Goal: Task Accomplishment & Management: Use online tool/utility

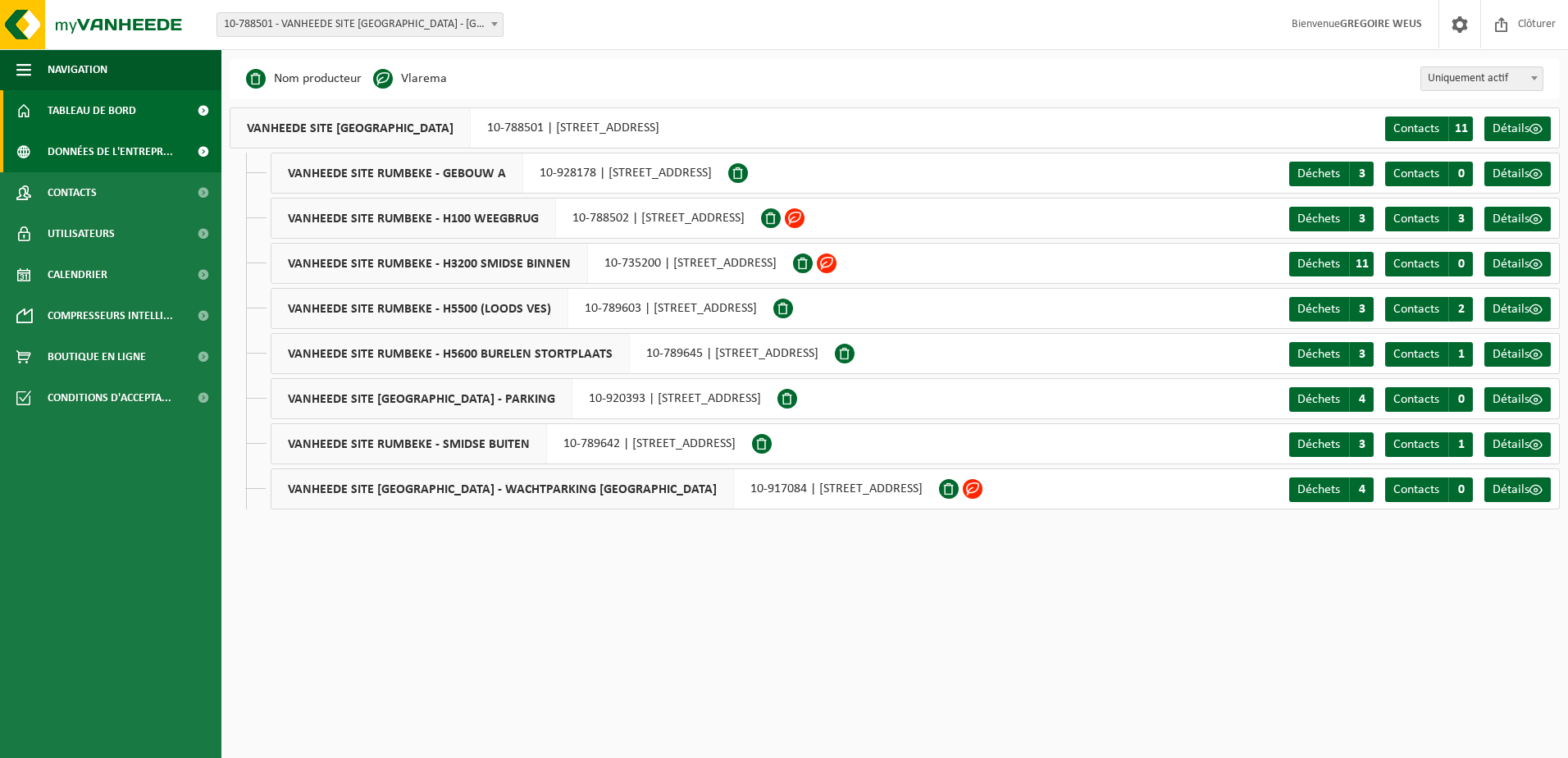
click at [120, 122] on span "Tableau de bord" at bounding box center [92, 110] width 88 height 41
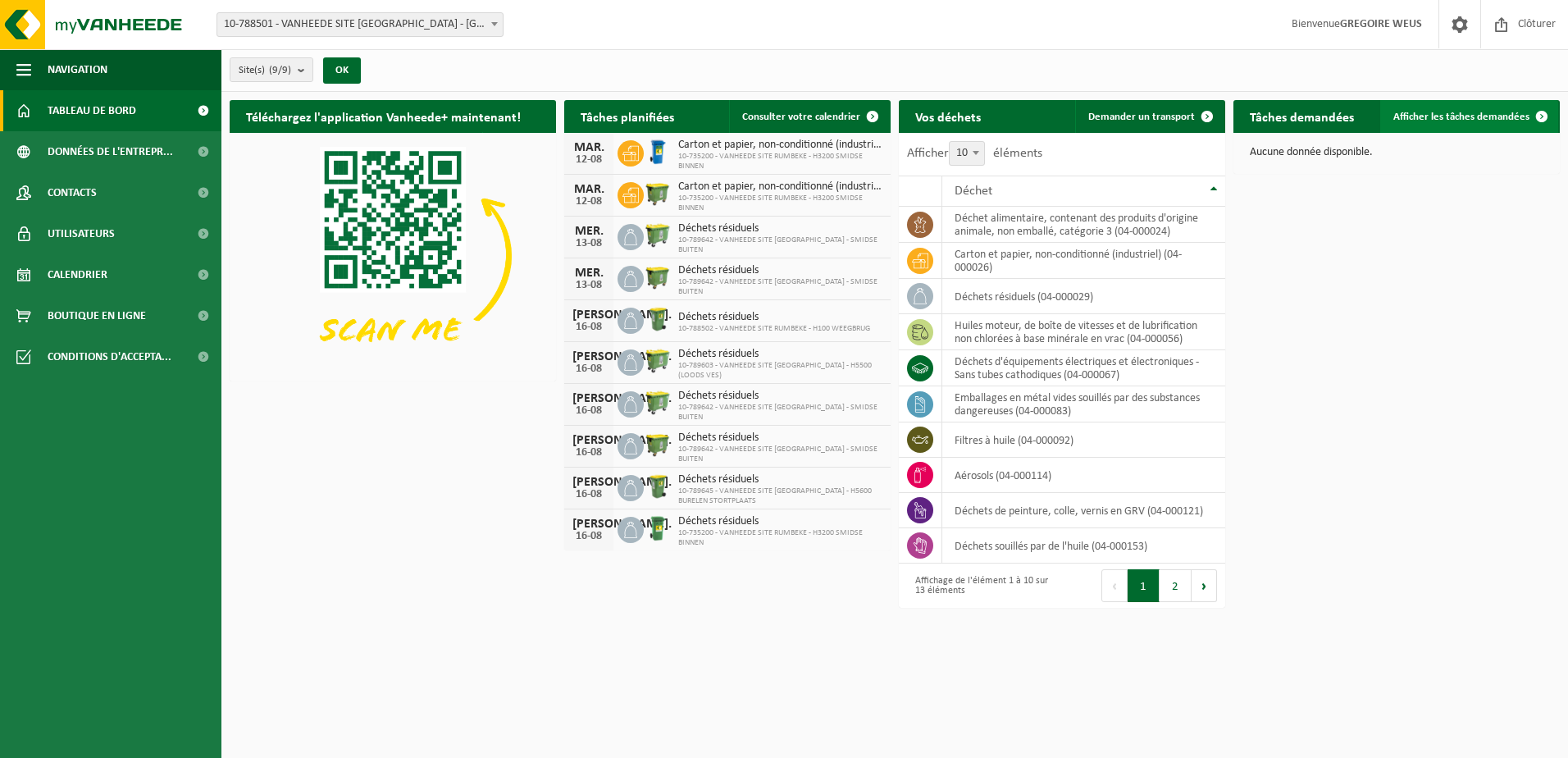
click at [1458, 115] on span "Afficher les tâches demandées" at bounding box center [1461, 117] width 136 height 10
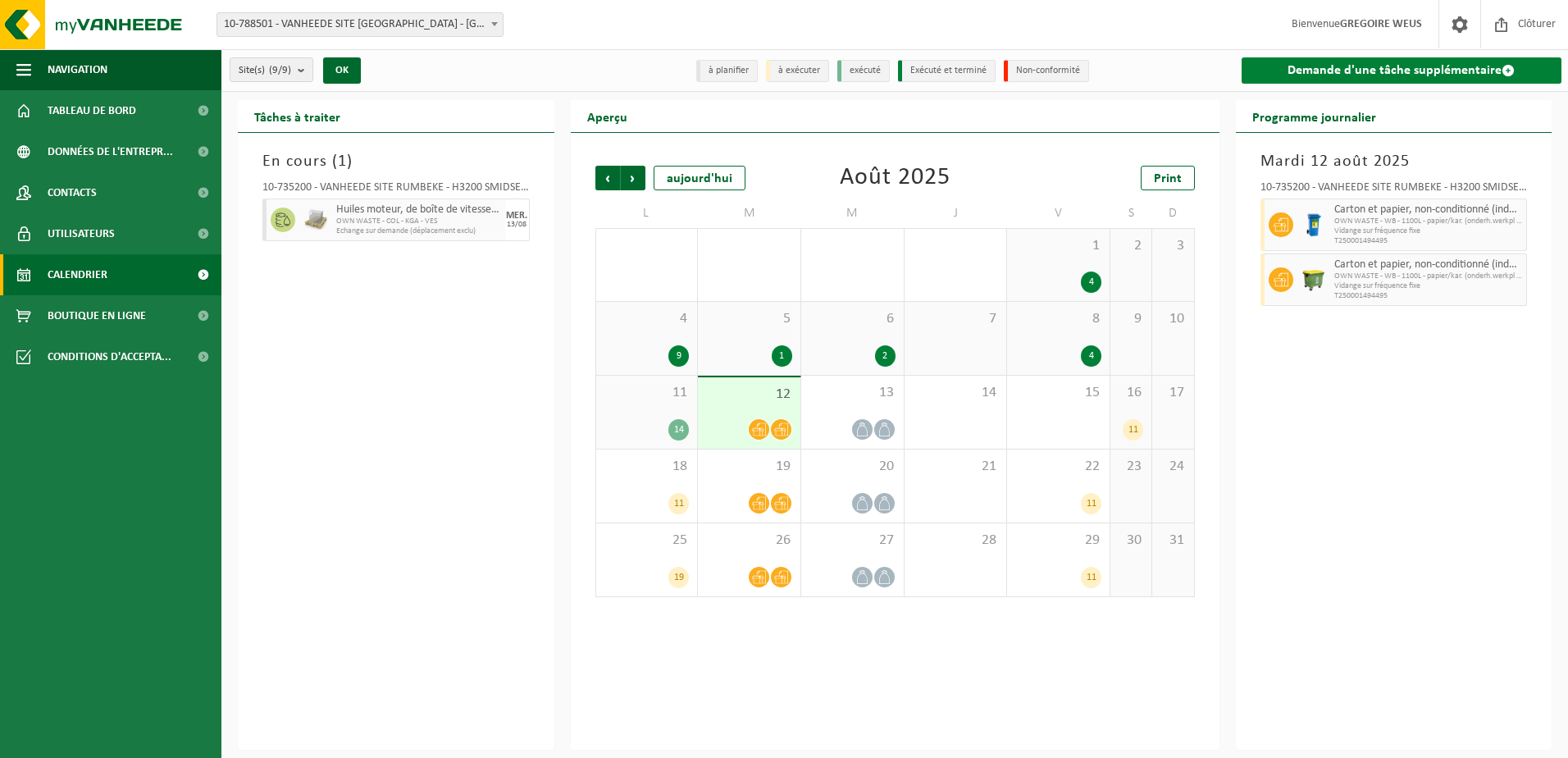
click at [1375, 72] on link "Demande d'une tâche supplémentaire" at bounding box center [1402, 70] width 321 height 26
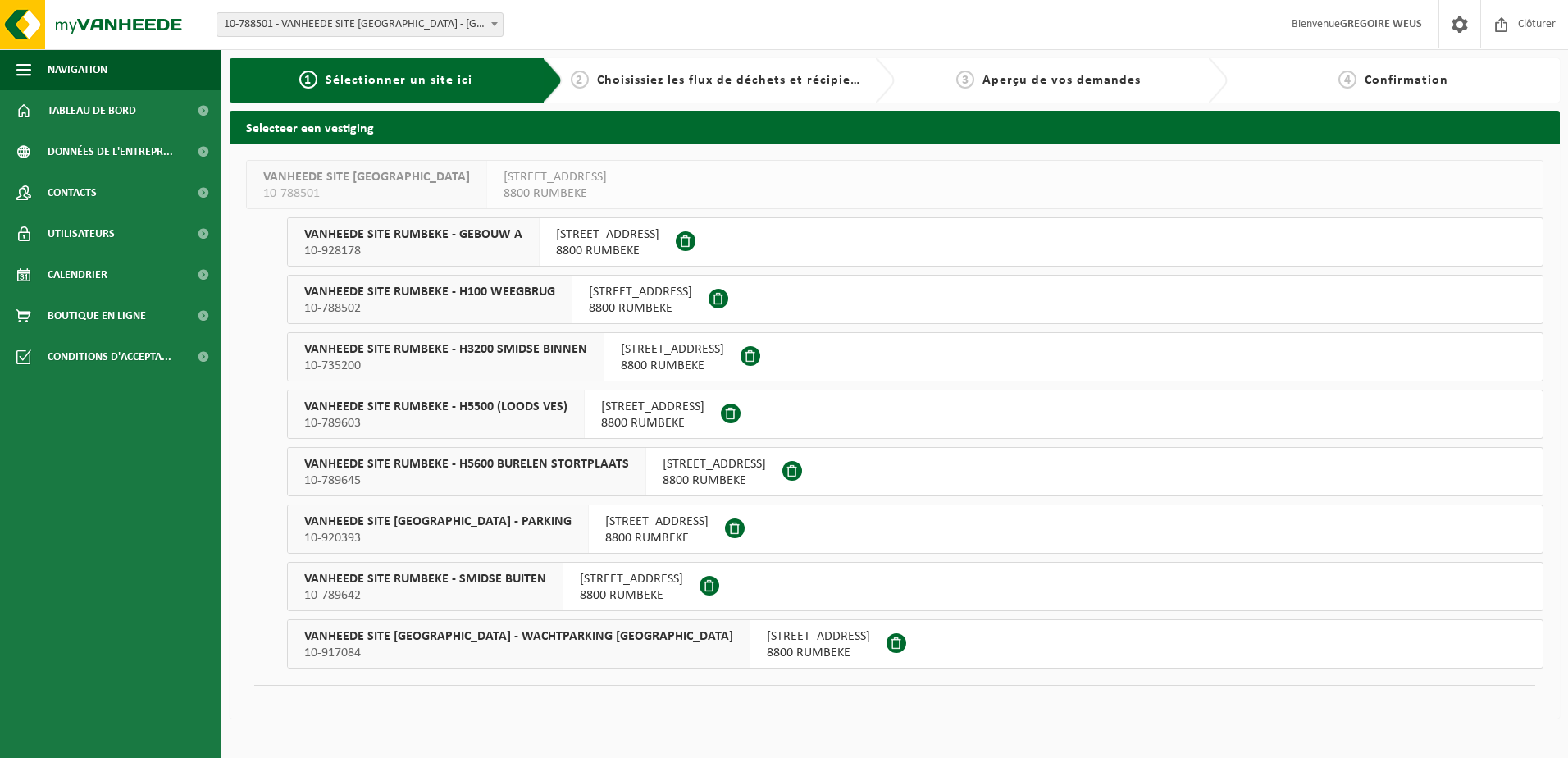
click at [688, 362] on span "8800 RUMBEKE" at bounding box center [672, 365] width 103 height 16
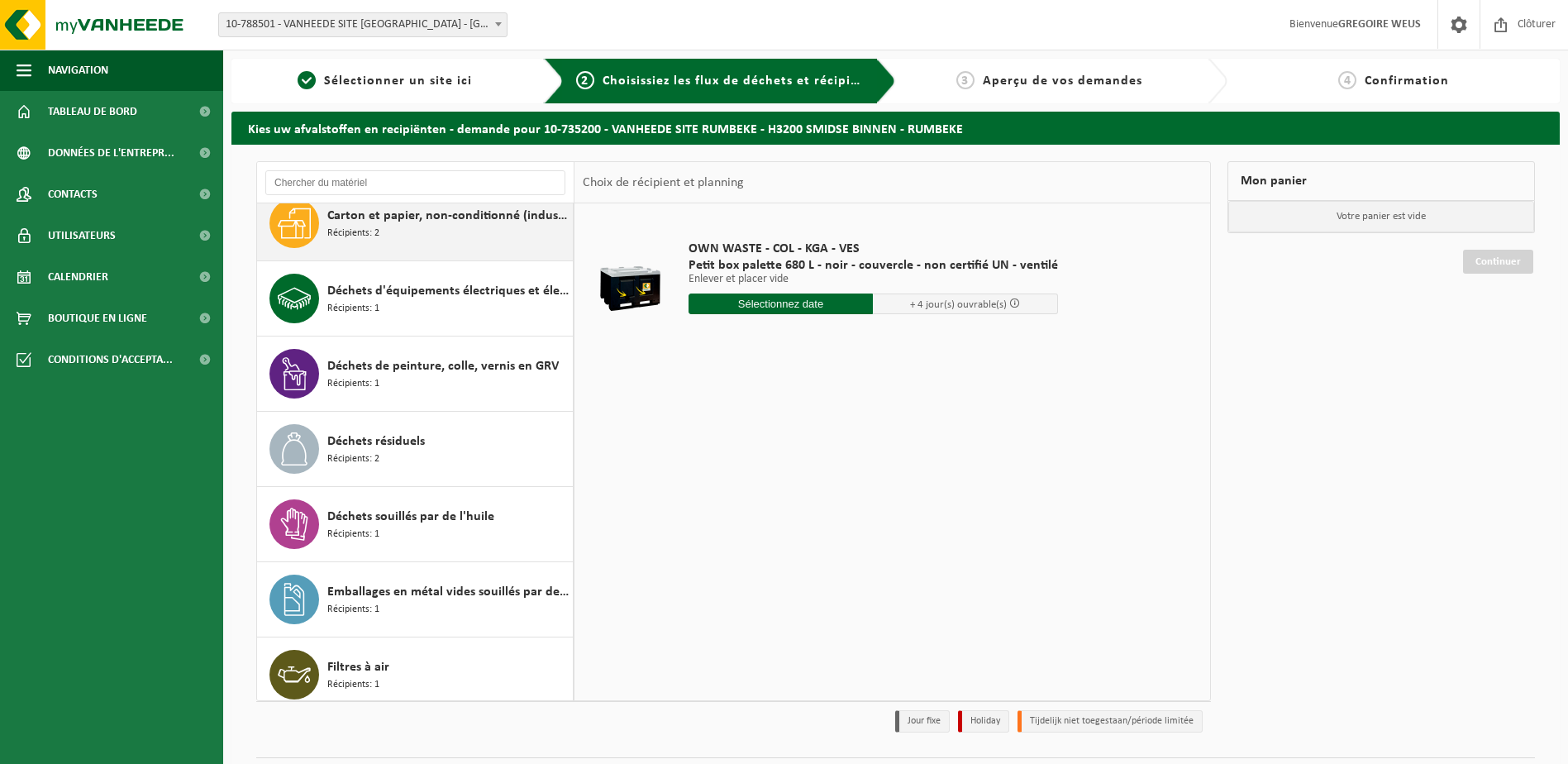
scroll to position [165, 0]
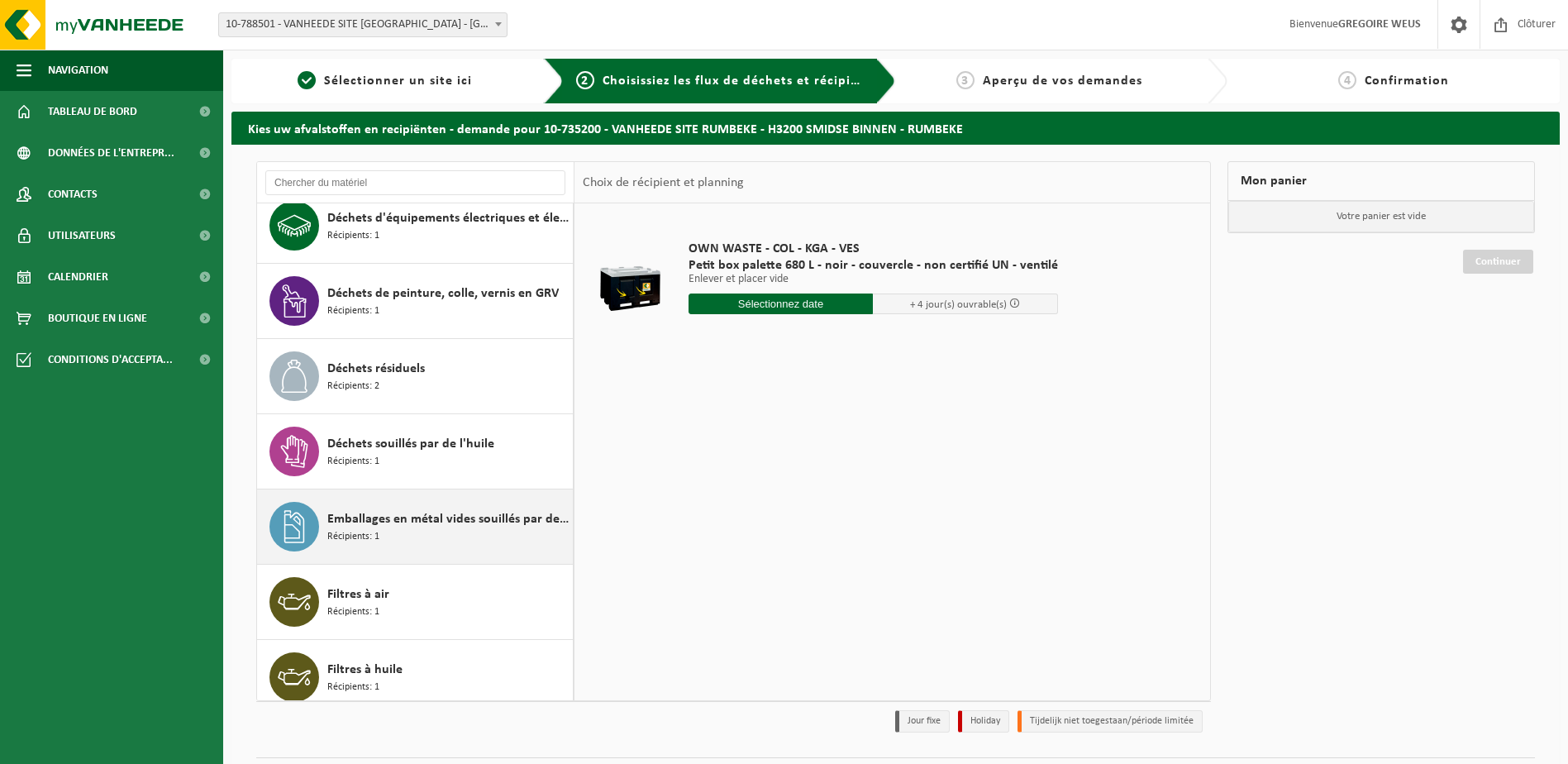
click at [407, 524] on span "Emballages en métal vides souillés par des substances dangereuses" at bounding box center [448, 518] width 241 height 20
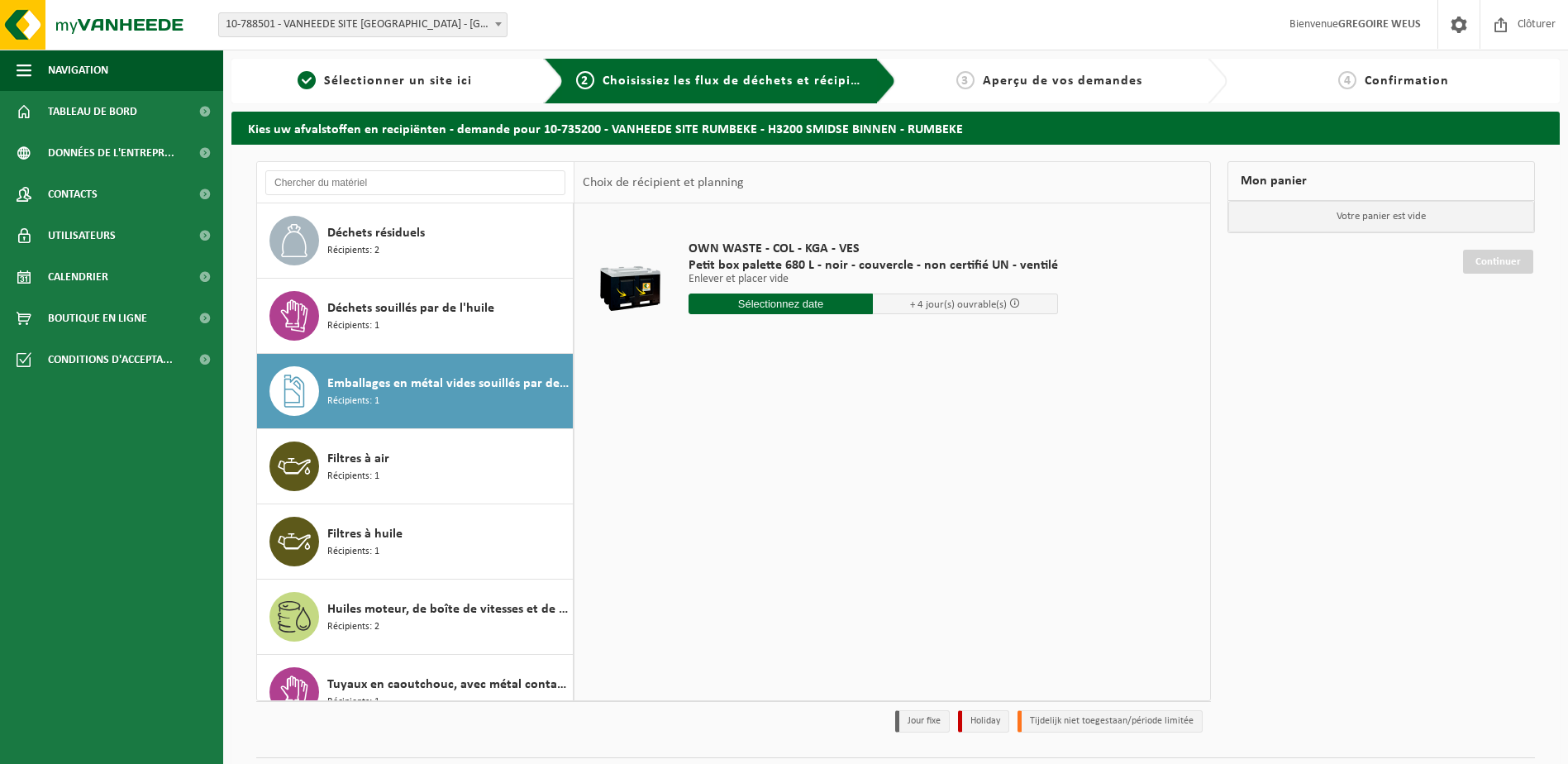
scroll to position [330, 0]
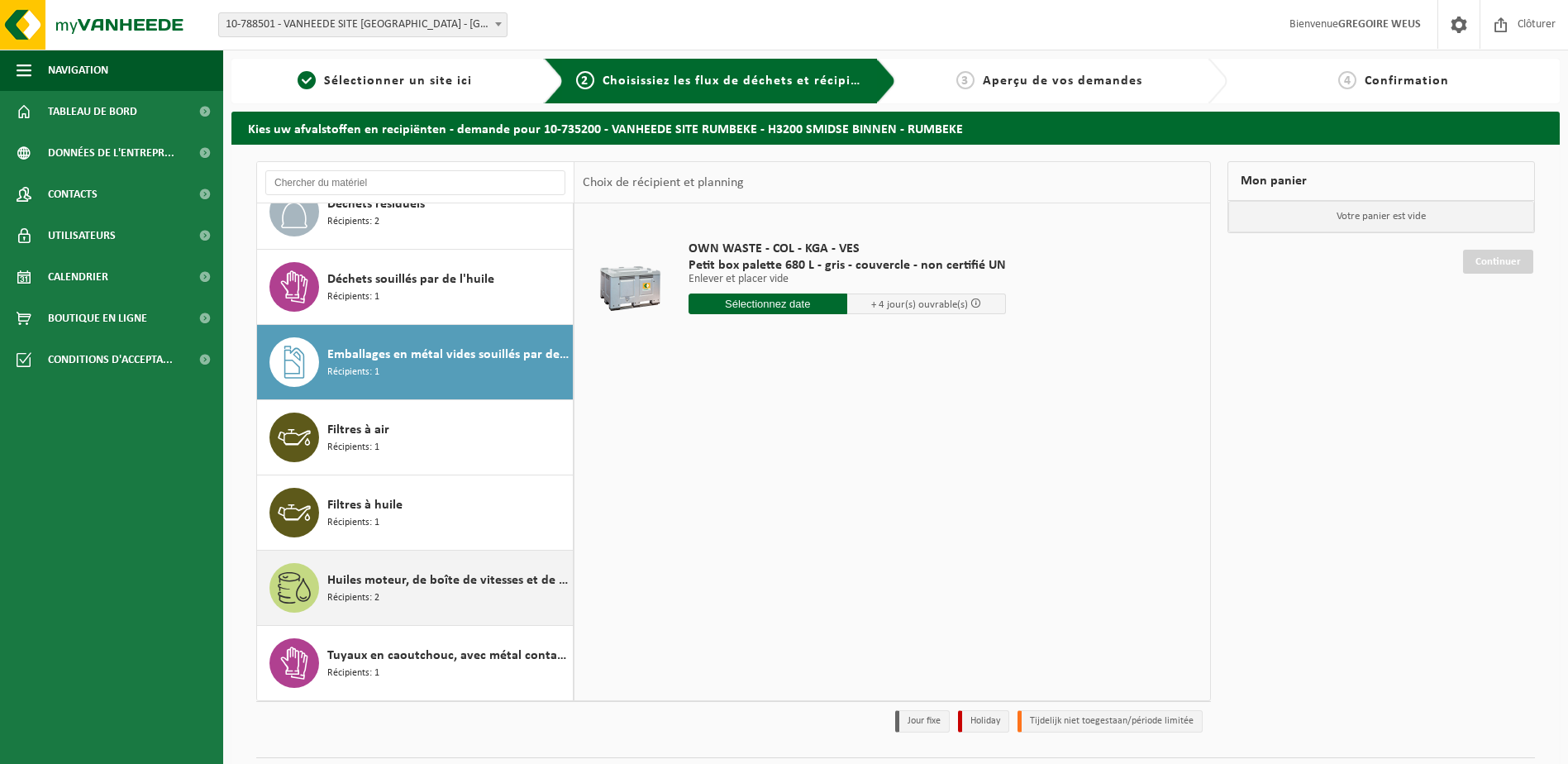
click at [453, 582] on span "Huiles moteur, de boîte de vitesses et de lubrification non chlorées à base min…" at bounding box center [448, 580] width 241 height 20
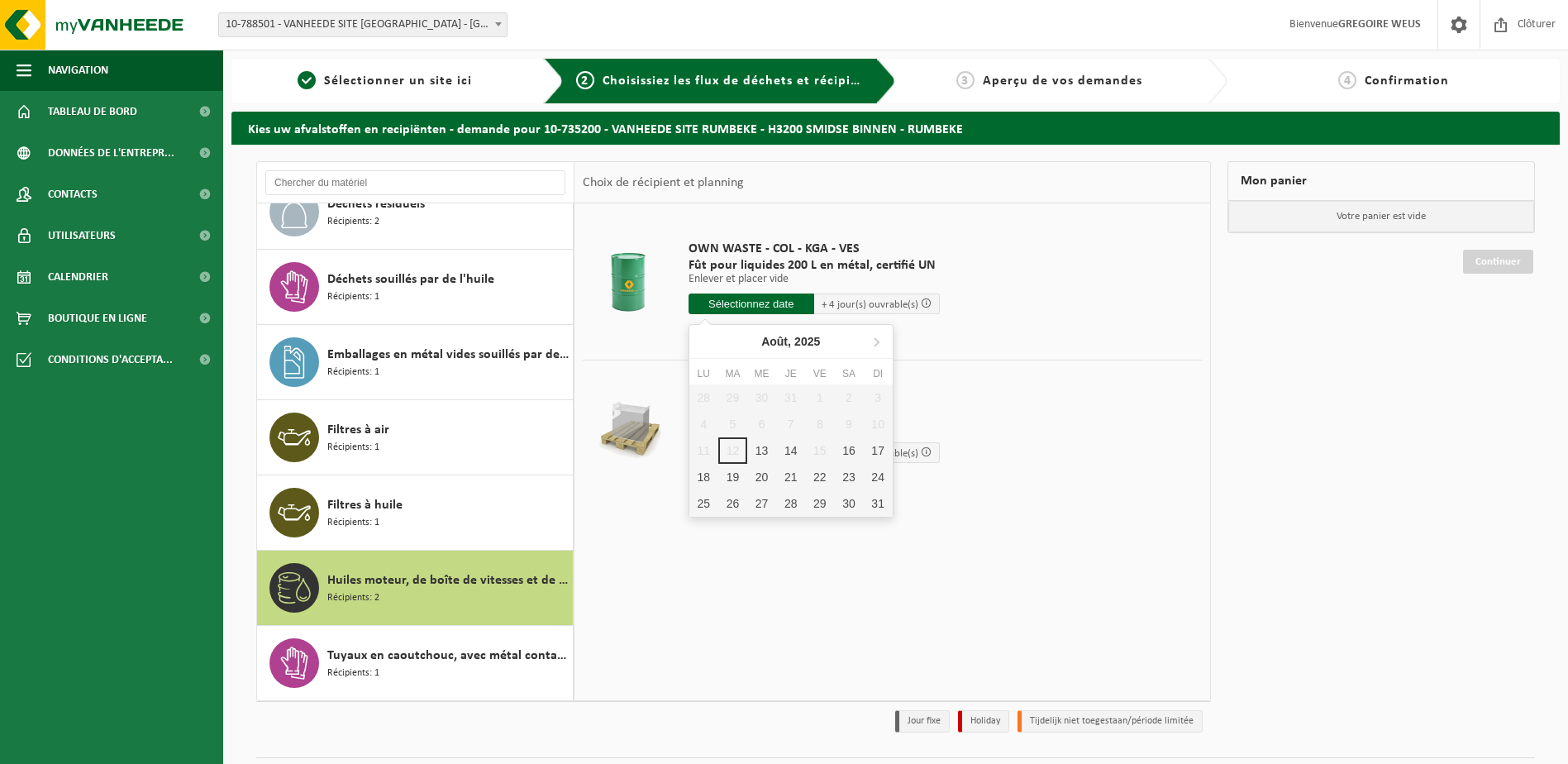
click at [787, 298] on input "text" at bounding box center [752, 304] width 126 height 21
click at [755, 453] on div "13" at bounding box center [761, 450] width 29 height 26
type input "à partir de 2025-08-13"
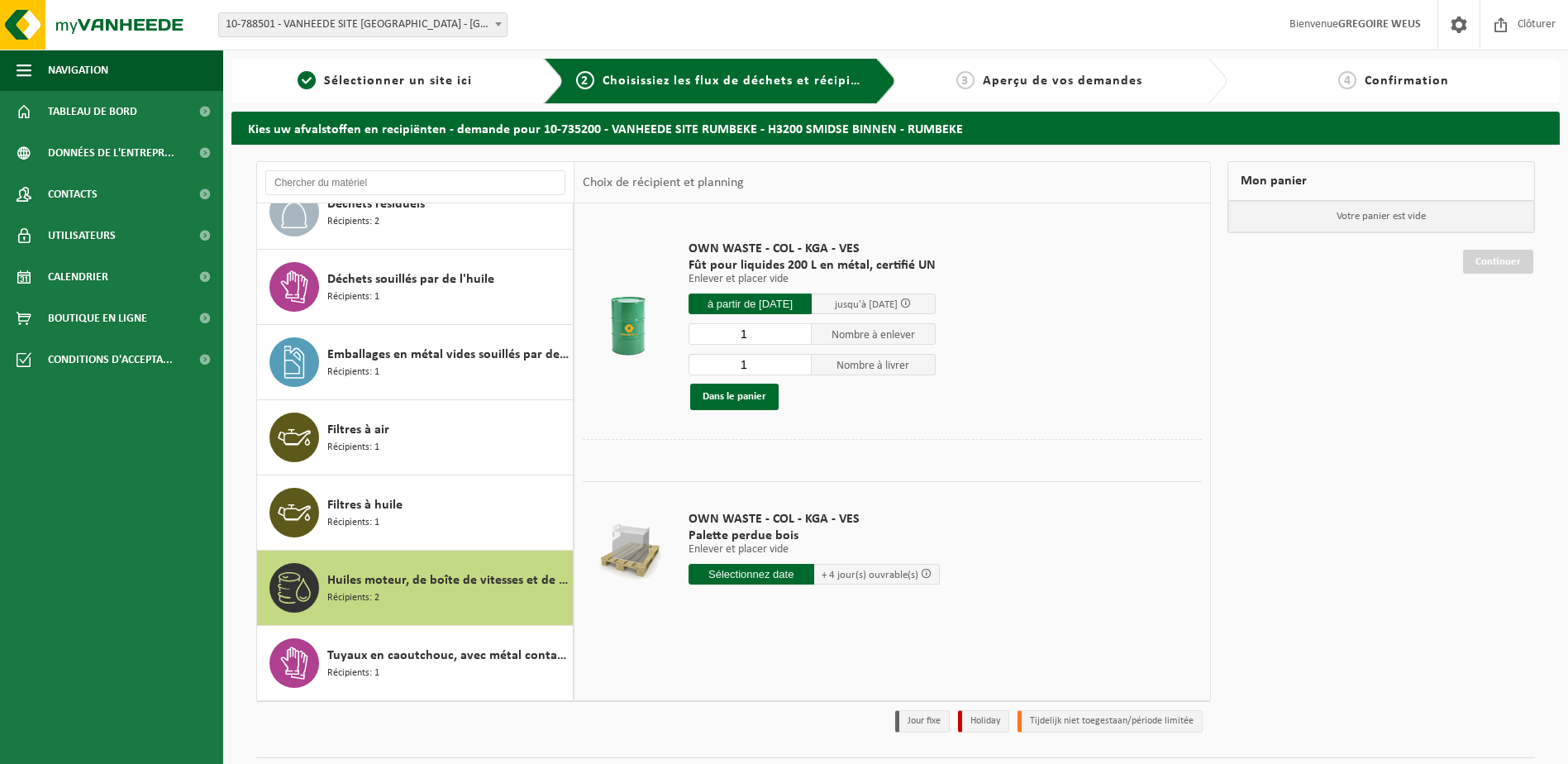
click at [763, 363] on input "1" at bounding box center [751, 365] width 124 height 22
type input "2"
type input "0"
click at [744, 394] on button "Dans le panier" at bounding box center [734, 397] width 88 height 26
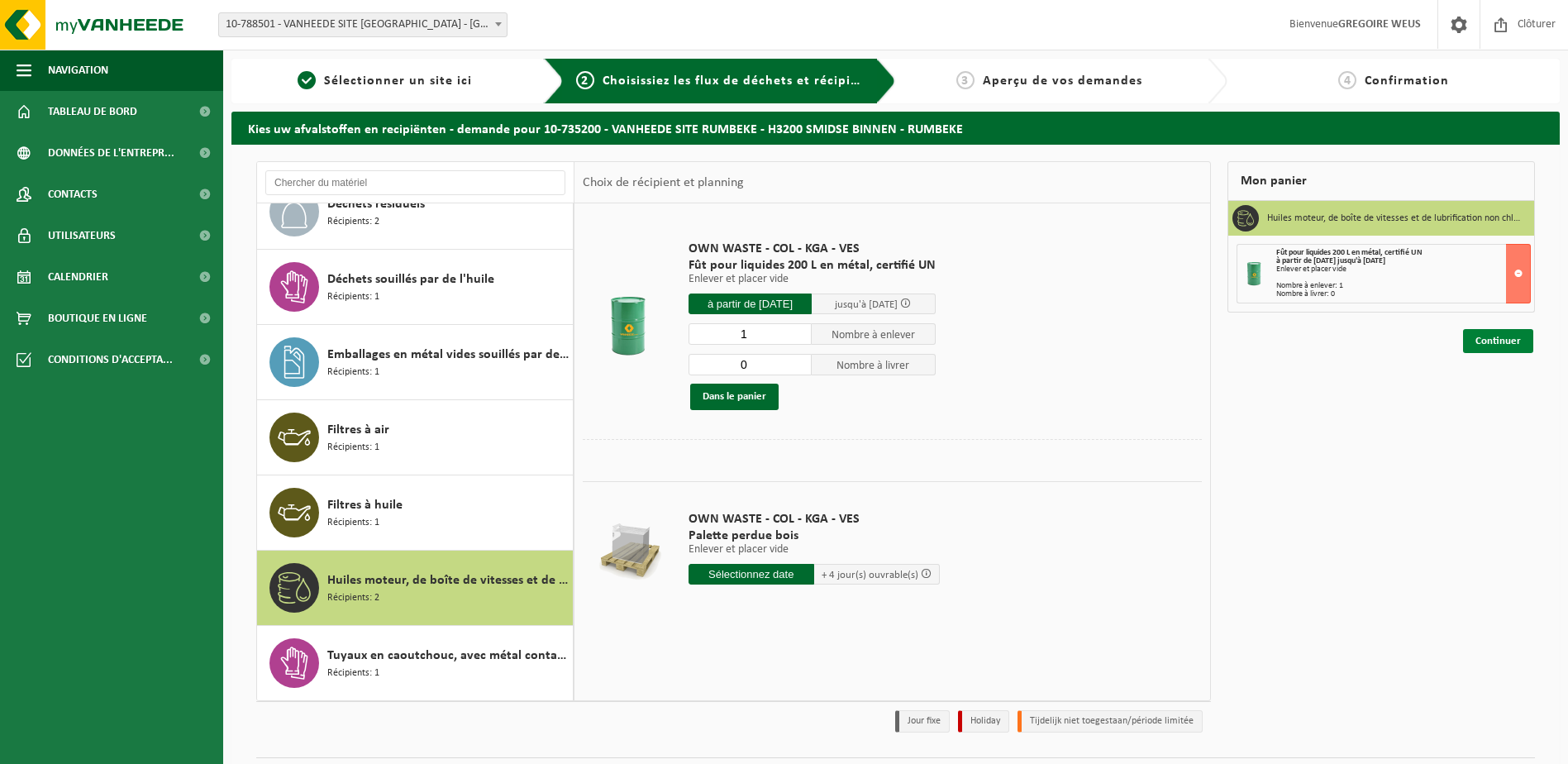
click at [1496, 341] on link "Continuer" at bounding box center [1498, 340] width 70 height 24
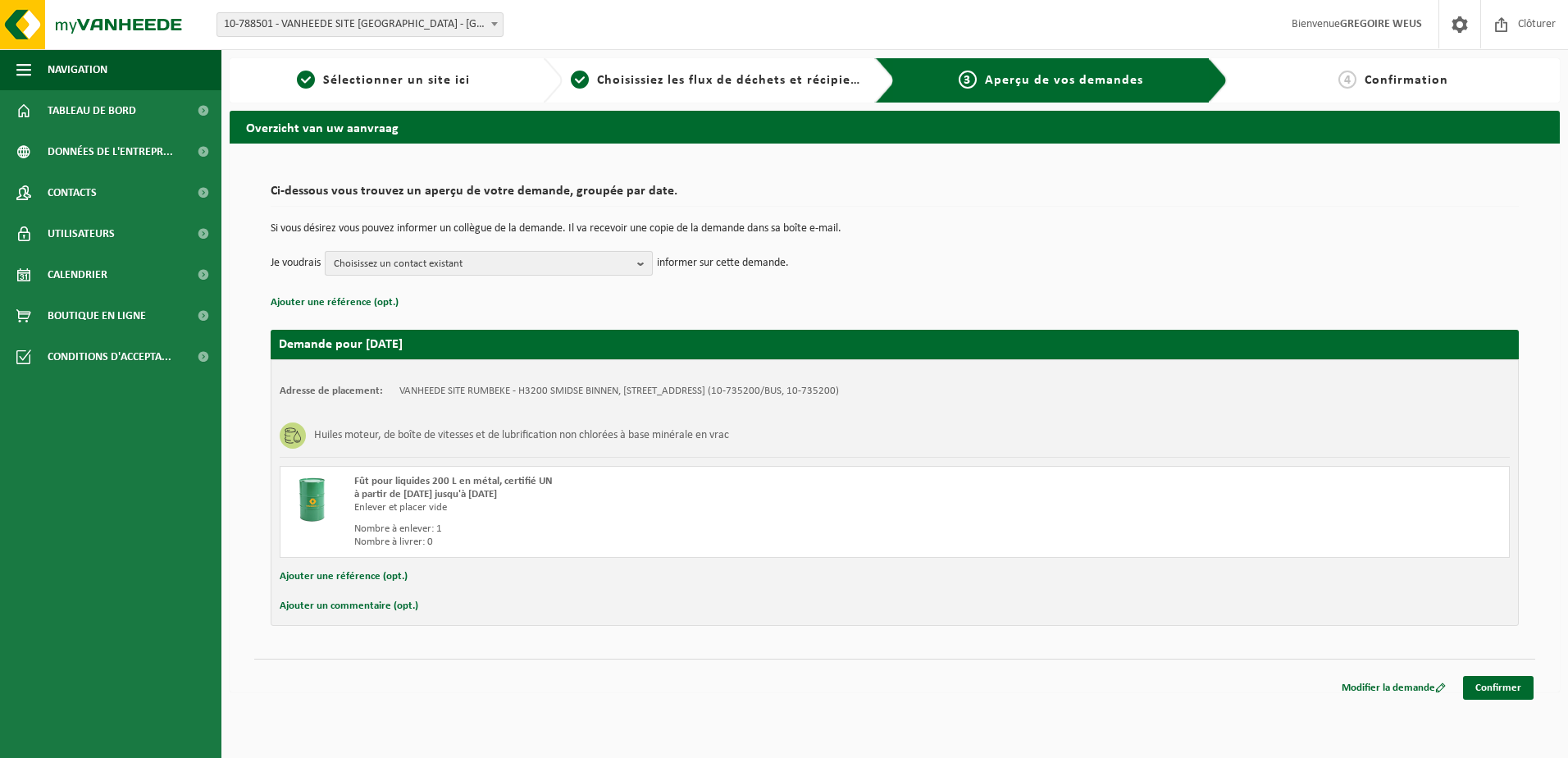
click at [644, 260] on b "button" at bounding box center [644, 263] width 15 height 23
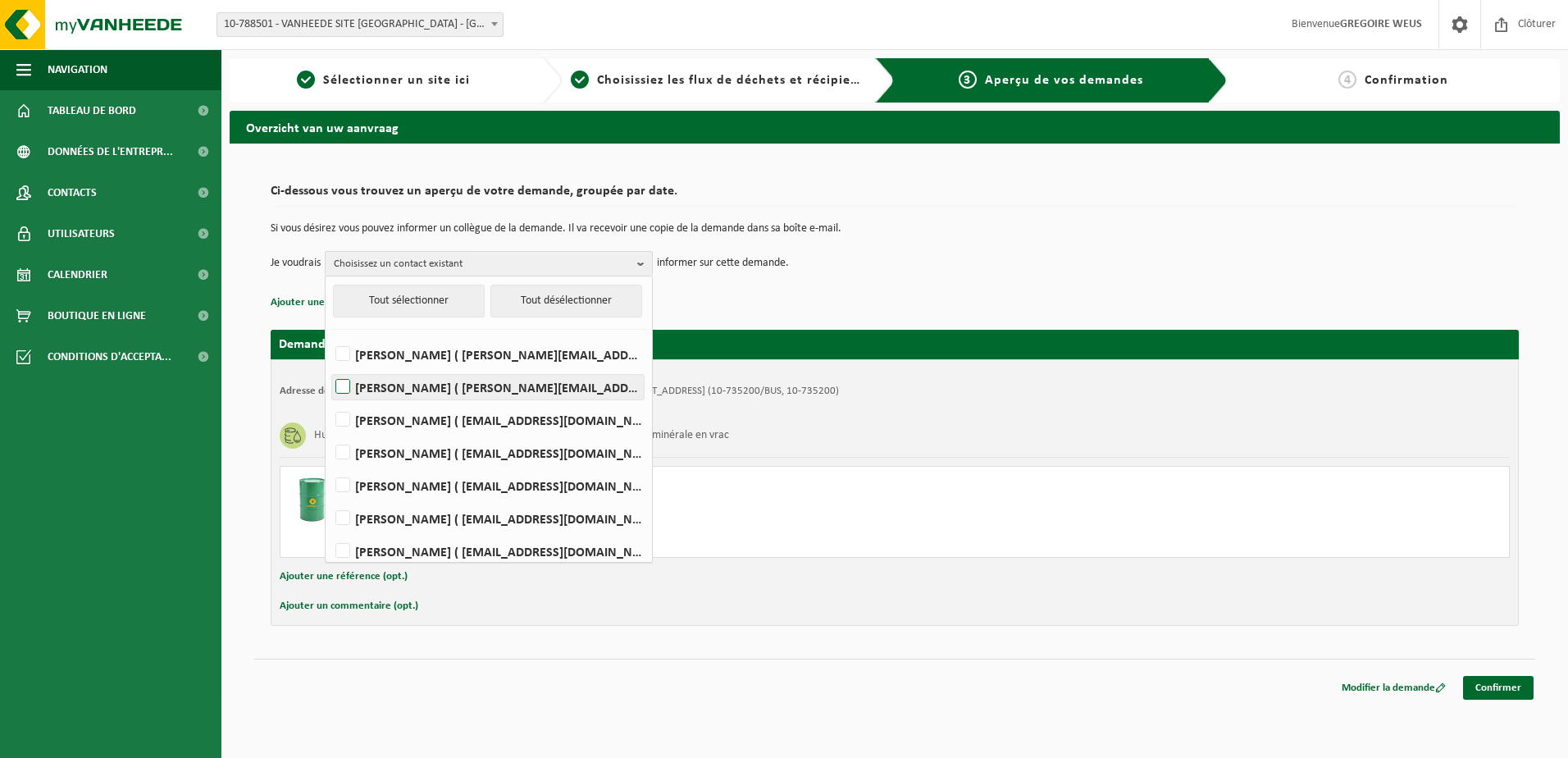
click at [351, 382] on label "BERT DEMEYERE ( bert.demeyere@vanheede.com )" at bounding box center [487, 387] width 311 height 24
click at [330, 367] on input "BERT DEMEYERE ( bert.demeyere@vanheede.com )" at bounding box center [329, 366] width 1 height 1
checkbox input "true"
click at [350, 488] on label "STEFAAN VANDERMEERSCH ( stefaan.vandermeersch@vanheede.com )" at bounding box center [487, 486] width 311 height 24
click at [330, 465] on input "STEFAAN VANDERMEERSCH ( stefaan.vandermeersch@vanheede.com )" at bounding box center [329, 464] width 1 height 1
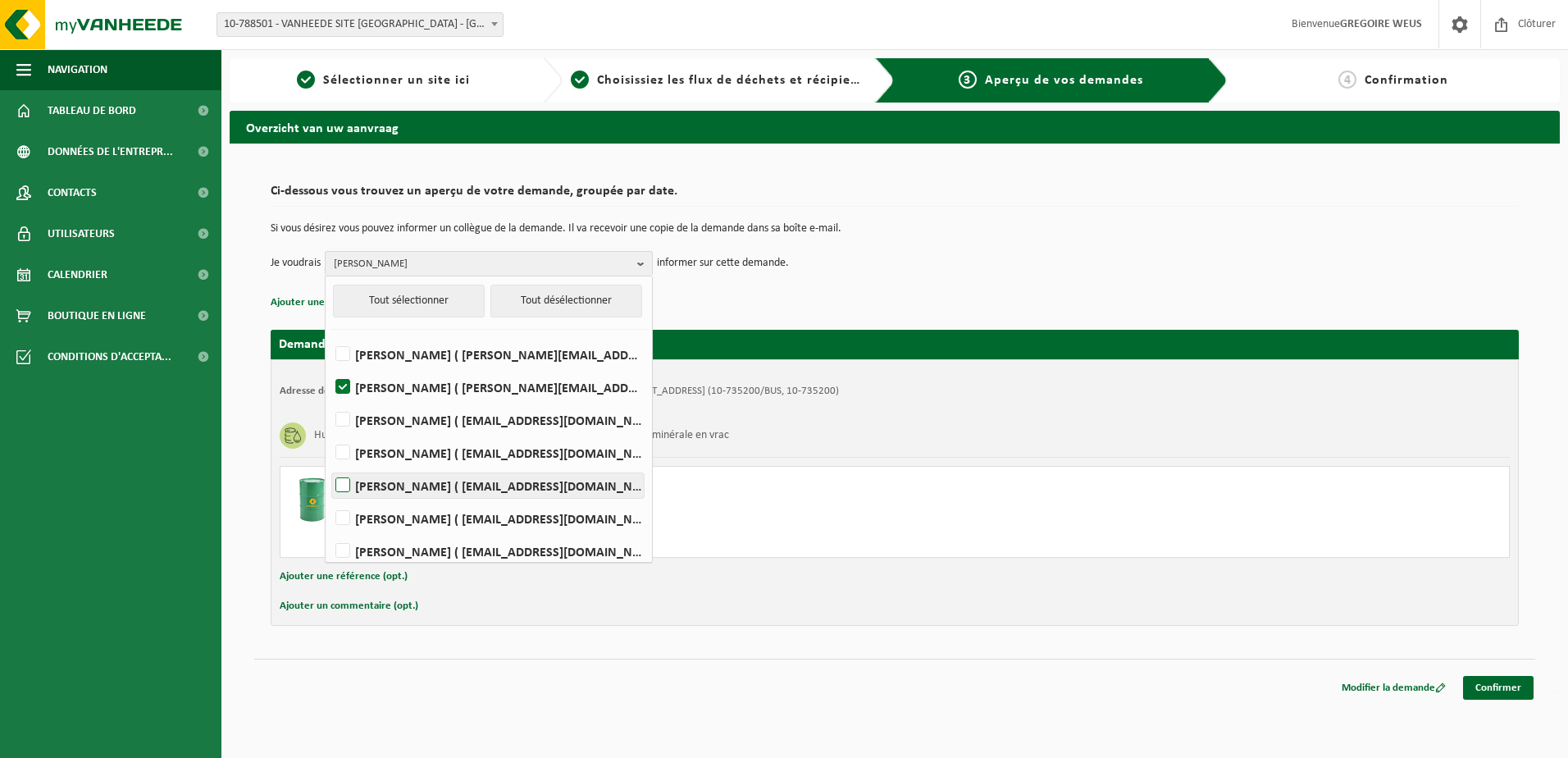
checkbox input "true"
click at [1501, 685] on link "Confirmer" at bounding box center [1498, 687] width 70 height 23
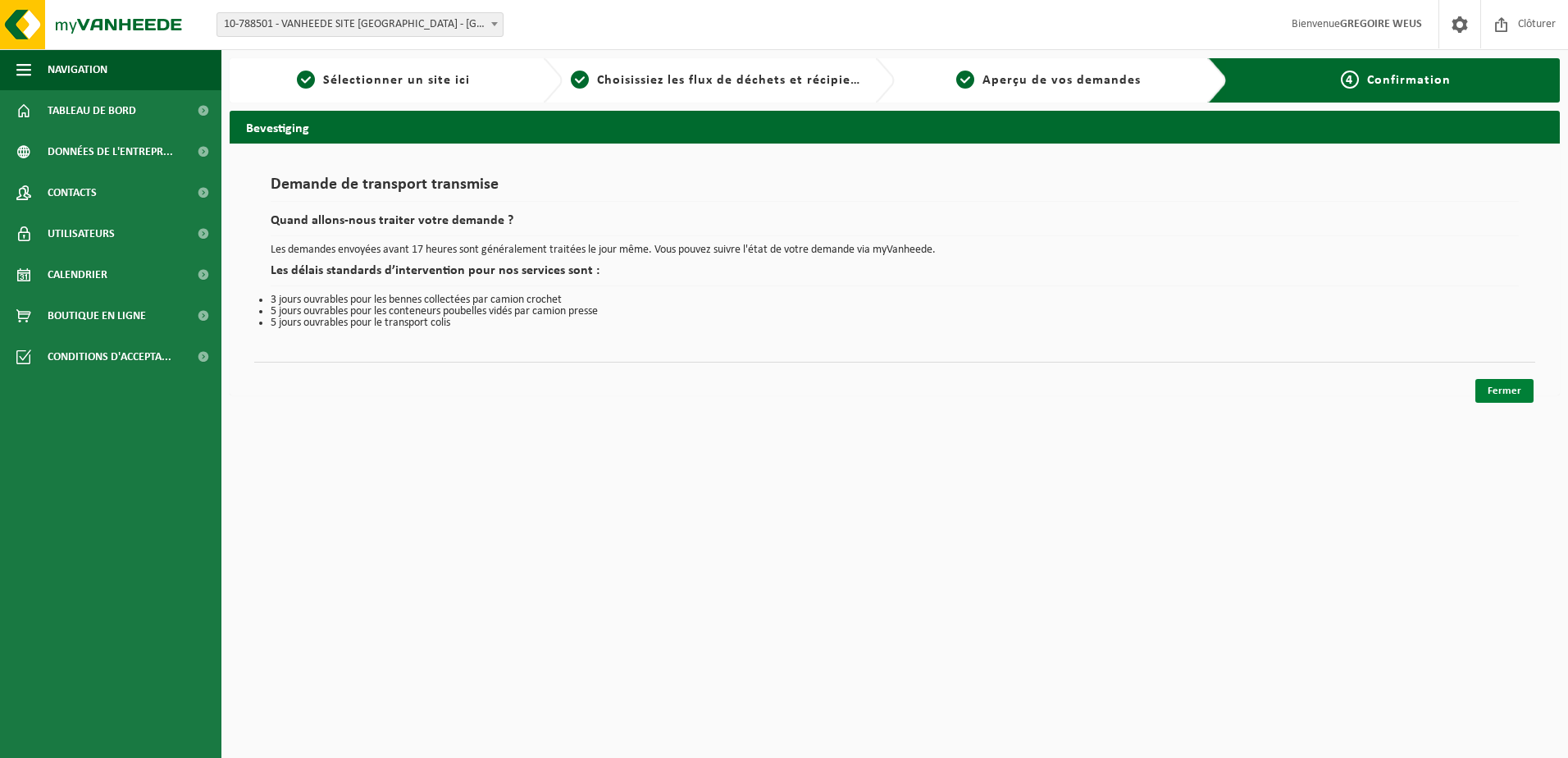
click at [1489, 396] on link "Fermer" at bounding box center [1504, 390] width 58 height 23
